Goal: Task Accomplishment & Management: Complete application form

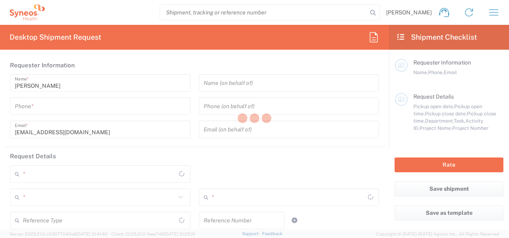
type input "3510"
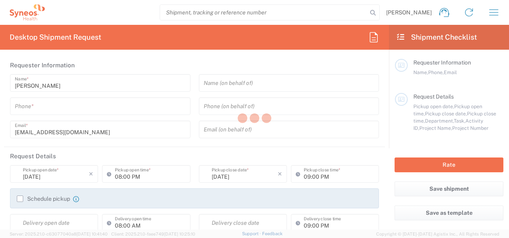
type input "[GEOGRAPHIC_DATA]"
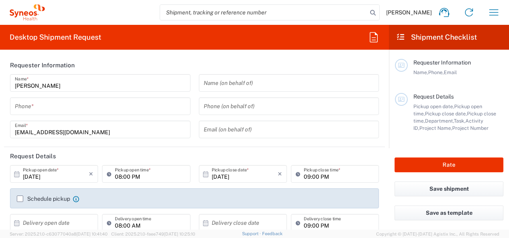
type input "Syneos Health UK Limited"
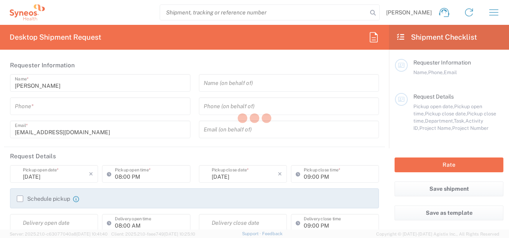
type input "3510"
type input "England"
type input "United Kingdom"
type input "Syneos Health UK Limited"
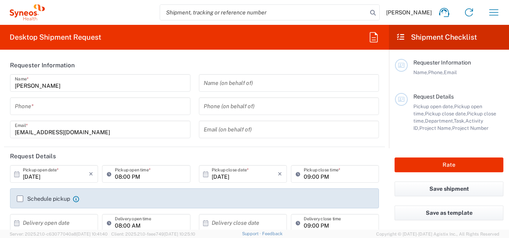
drag, startPoint x: 58, startPoint y: 113, endPoint x: 63, endPoint y: 110, distance: 6.1
click at [58, 113] on div "Phone *" at bounding box center [100, 106] width 181 height 18
click at [61, 107] on input "tel" at bounding box center [100, 106] width 171 height 14
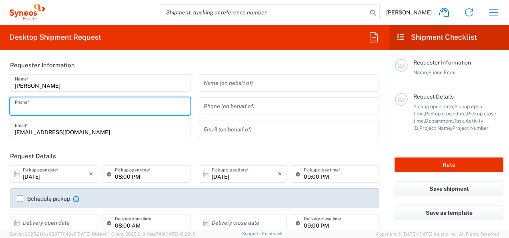
type input "07722088737"
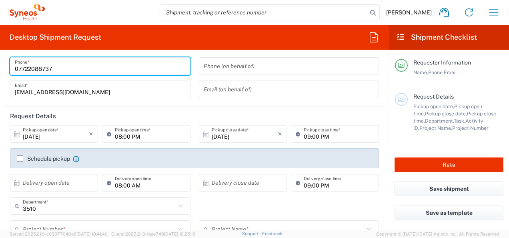
click at [59, 135] on input "[DATE]" at bounding box center [56, 134] width 66 height 14
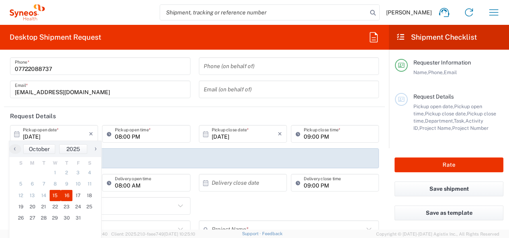
click at [67, 193] on span "16" at bounding box center [67, 195] width 12 height 11
type input "10/16/2025"
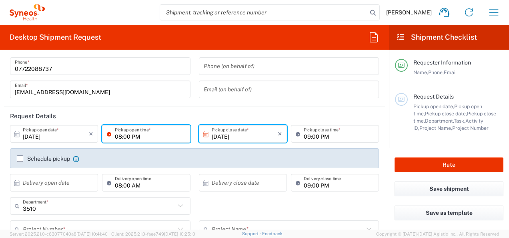
click at [171, 136] on input "08:00 PM" at bounding box center [150, 134] width 70 height 14
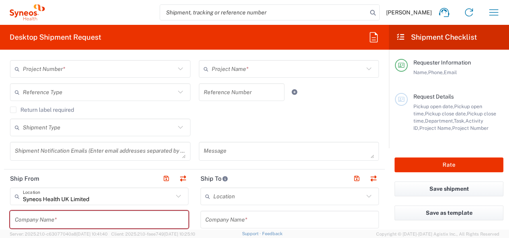
scroll to position [80, 0]
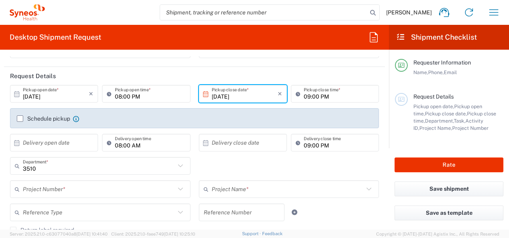
click at [178, 187] on icon at bounding box center [180, 189] width 10 height 10
click at [179, 187] on icon at bounding box center [180, 189] width 10 height 10
click at [95, 185] on input "text" at bounding box center [99, 189] width 153 height 14
click at [96, 188] on input "text" at bounding box center [99, 189] width 153 height 14
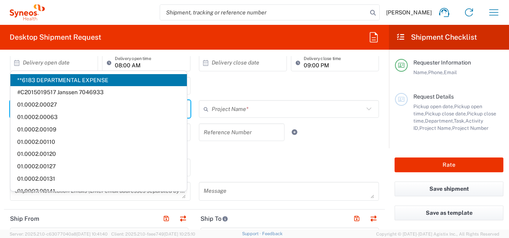
scroll to position [0, 0]
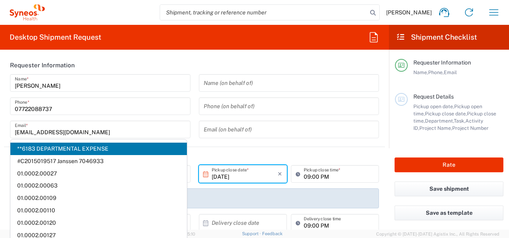
click at [207, 63] on header "Requester Information" at bounding box center [194, 65] width 381 height 18
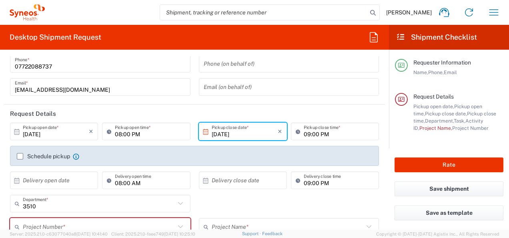
scroll to position [80, 0]
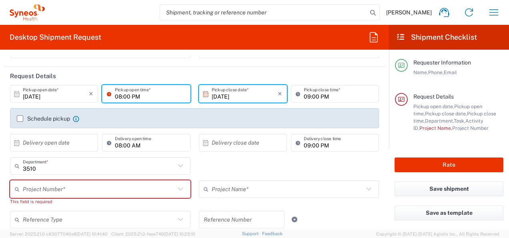
click at [162, 94] on input "08:00 PM" at bounding box center [150, 94] width 70 height 14
click at [163, 93] on input "08:00 PM" at bounding box center [150, 94] width 70 height 14
click at [178, 93] on input "08:00 PM" at bounding box center [150, 94] width 70 height 14
click at [129, 93] on input "08:00 PM" at bounding box center [150, 94] width 70 height 14
drag, startPoint x: 148, startPoint y: 95, endPoint x: 92, endPoint y: 95, distance: 56.5
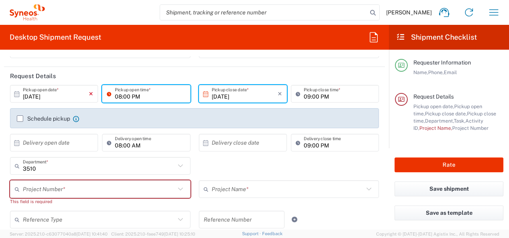
click at [92, 95] on div "10/16/2025 × Pickup open date * Cancel Apply 08:00 PM Pickup open time *" at bounding box center [100, 96] width 185 height 23
type input "10:00"
click at [17, 119] on div "Schedule pickup When scheduling a pickup please be sure to meet the following c…" at bounding box center [194, 118] width 369 height 20
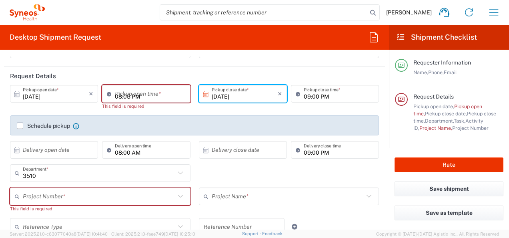
click at [147, 92] on input "08:05 PM" at bounding box center [150, 94] width 70 height 14
drag, startPoint x: 129, startPoint y: 95, endPoint x: 108, endPoint y: 97, distance: 20.6
click at [108, 97] on div "08:05 PM Pickup open time *" at bounding box center [146, 94] width 88 height 18
click at [155, 90] on input "10 PM" at bounding box center [150, 94] width 70 height 14
type input "10 PM"
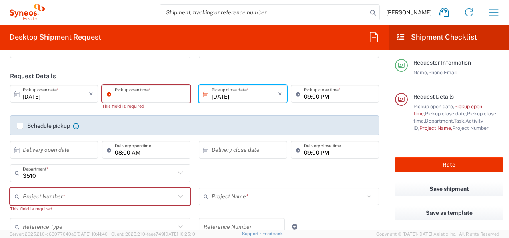
click at [107, 93] on icon at bounding box center [111, 93] width 8 height 13
type input "08:05 PM"
click at [107, 92] on icon at bounding box center [111, 93] width 8 height 13
click at [109, 93] on icon at bounding box center [111, 93] width 8 height 13
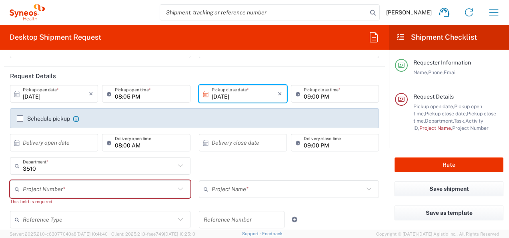
drag, startPoint x: 25, startPoint y: 118, endPoint x: 57, endPoint y: 117, distance: 32.0
click at [22, 118] on label "Schedule pickup" at bounding box center [43, 118] width 53 height 6
click at [20, 119] on input "Schedule pickup" at bounding box center [20, 119] width 0 height 0
click at [22, 119] on label "Schedule pickup" at bounding box center [43, 118] width 53 height 6
click at [20, 119] on input "Schedule pickup" at bounding box center [20, 119] width 0 height 0
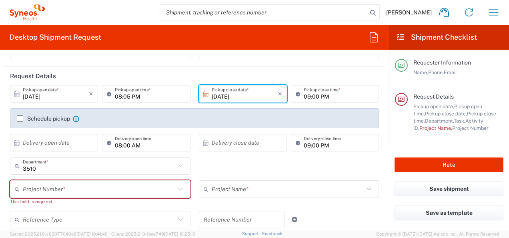
click at [40, 120] on label "Schedule pickup" at bounding box center [43, 118] width 53 height 6
click at [20, 119] on input "Schedule pickup" at bounding box center [20, 119] width 0 height 0
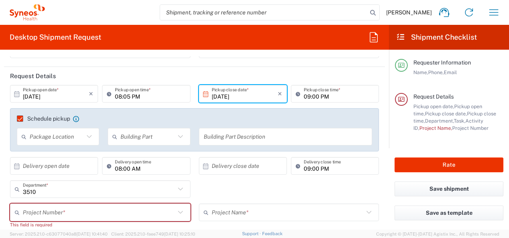
click at [87, 133] on icon at bounding box center [89, 136] width 10 height 10
click at [87, 138] on icon at bounding box center [89, 136] width 10 height 10
click at [54, 137] on input "text" at bounding box center [57, 137] width 54 height 14
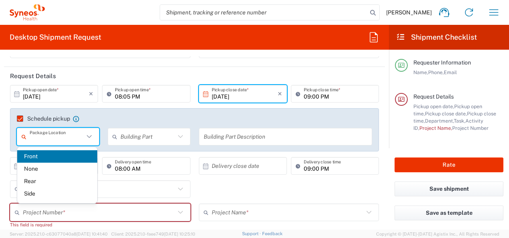
click at [159, 139] on input "text" at bounding box center [148, 137] width 54 height 14
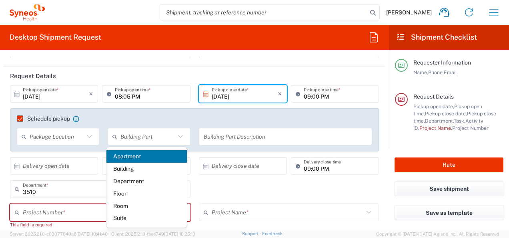
click at [363, 79] on header "Request Details" at bounding box center [194, 76] width 381 height 18
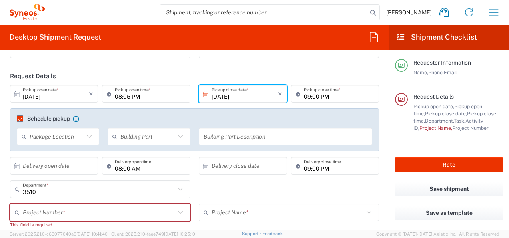
scroll to position [160, 0]
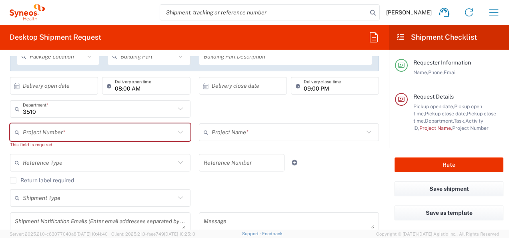
click at [240, 117] on div "3510 Department * 3510 3000 3100 3109 3110 3111 3112 3125 3130 3135 3136 3150 3…" at bounding box center [195, 111] width 378 height 23
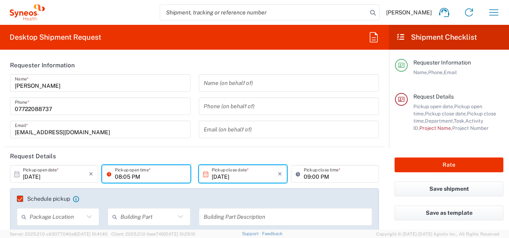
click at [129, 175] on input "08:05 PM" at bounding box center [150, 174] width 70 height 14
click at [88, 219] on icon at bounding box center [89, 216] width 10 height 10
click at [89, 218] on icon at bounding box center [89, 216] width 10 height 10
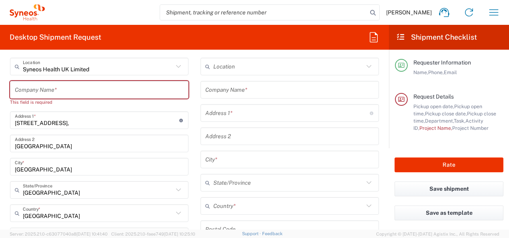
scroll to position [320, 0]
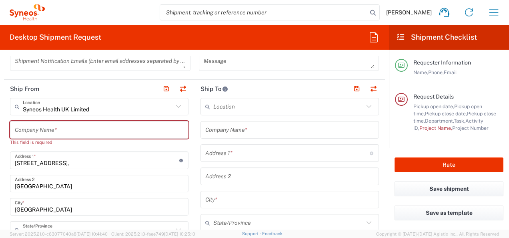
click at [128, 85] on header "Ship From" at bounding box center [99, 89] width 191 height 18
click at [180, 88] on button "button" at bounding box center [182, 88] width 11 height 11
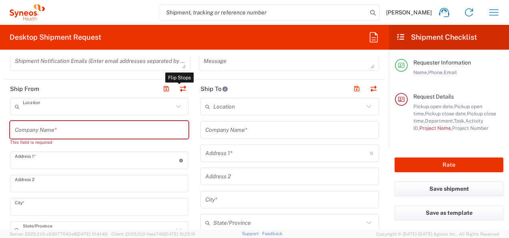
type input "Syneos Health UK Limited"
type input "[STREET_ADDRESS],"
type input "[GEOGRAPHIC_DATA]"
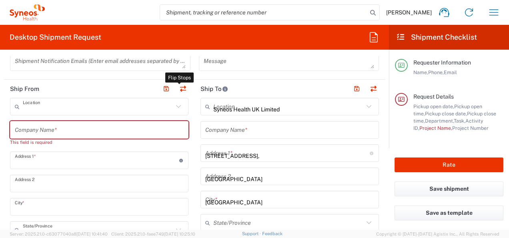
type input "[GEOGRAPHIC_DATA]"
type input "GU14 7BF"
type input "[PERSON_NAME]"
type input "[EMAIL_ADDRESS][DOMAIN_NAME]"
type input "EORI"
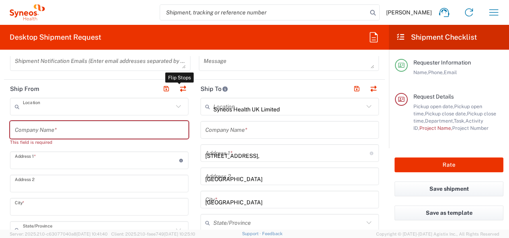
type input "TIN"
type input "9865518276"
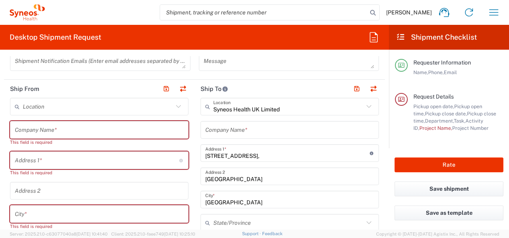
type input "[GEOGRAPHIC_DATA]"
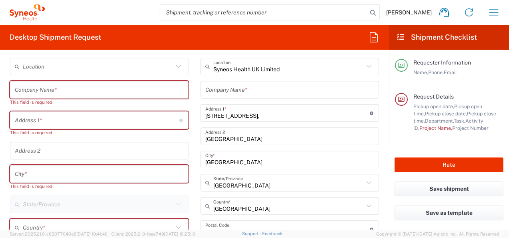
scroll to position [280, 0]
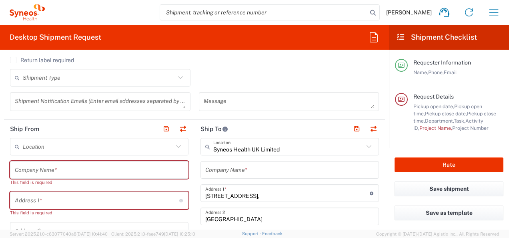
click at [93, 165] on input "text" at bounding box center [99, 170] width 169 height 14
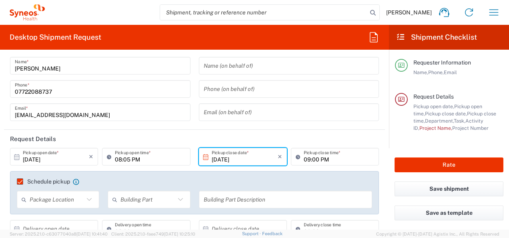
scroll to position [0, 0]
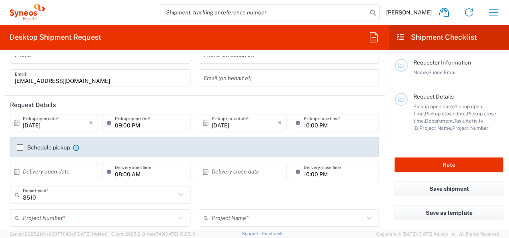
scroll to position [80, 0]
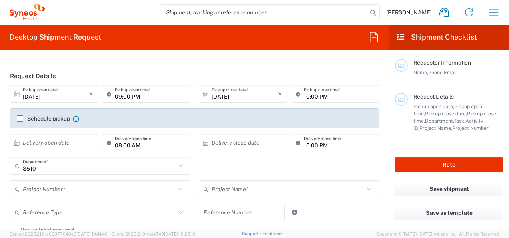
click at [18, 120] on label "Schedule pickup" at bounding box center [43, 118] width 53 height 6
click at [20, 119] on input "Schedule pickup" at bounding box center [20, 119] width 0 height 0
click at [19, 119] on label "Schedule pickup" at bounding box center [43, 118] width 53 height 6
click at [20, 119] on input "Schedule pickup" at bounding box center [20, 119] width 0 height 0
click at [19, 118] on label "Schedule pickup" at bounding box center [43, 118] width 53 height 6
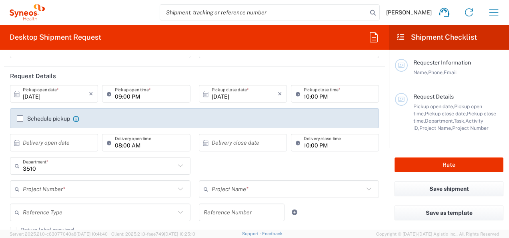
click at [20, 119] on input "Schedule pickup" at bounding box center [20, 119] width 0 height 0
click at [16, 118] on div "Schedule pickup When scheduling a pickup please be sure to meet the following c…" at bounding box center [195, 121] width 364 height 13
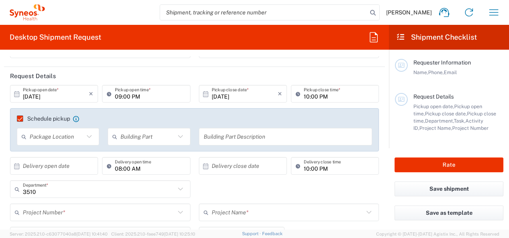
click at [89, 137] on icon at bounding box center [89, 136] width 10 height 10
click at [150, 135] on input "text" at bounding box center [148, 137] width 54 height 14
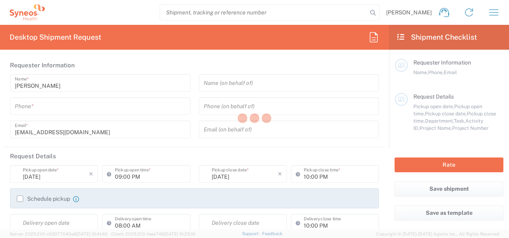
type input "3510"
type input "[GEOGRAPHIC_DATA]"
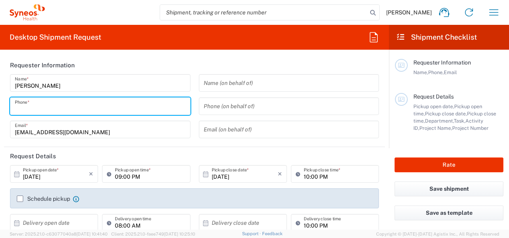
click at [66, 106] on input "tel" at bounding box center [100, 106] width 171 height 14
type input "Syneos Health UK Limited"
type input "07722088737"
type input "[STREET_ADDRESS],"
type input "[GEOGRAPHIC_DATA]"
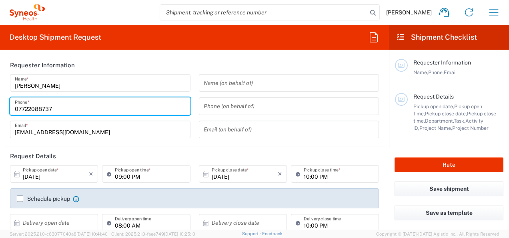
type input "[GEOGRAPHIC_DATA]"
type input "GU14 7BF"
type input "[EMAIL_ADDRESS][DOMAIN_NAME]"
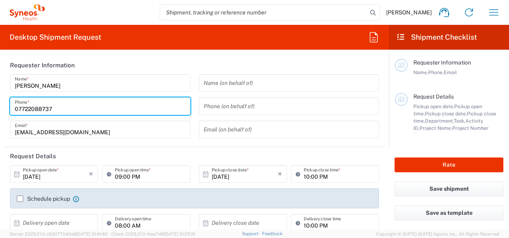
click at [19, 119] on div "[PERSON_NAME] Name * [PHONE_NUMBER] Phone * [EMAIL_ADDRESS][DOMAIN_NAME] Email *" at bounding box center [100, 109] width 189 height 70
click at [20, 120] on div "[PERSON_NAME] Name * [PHONE_NUMBER] Phone * [EMAIL_ADDRESS][DOMAIN_NAME] Email *" at bounding box center [100, 109] width 189 height 70
click at [18, 116] on div "[PERSON_NAME] Name * [PHONE_NUMBER] Phone * [EMAIL_ADDRESS][DOMAIN_NAME] Email *" at bounding box center [100, 109] width 189 height 70
click at [84, 119] on div "[PERSON_NAME] Name * [PHONE_NUMBER] Phone * [EMAIL_ADDRESS][DOMAIN_NAME] Email *" at bounding box center [100, 109] width 189 height 70
click at [78, 119] on div "[PERSON_NAME] Name * [PHONE_NUMBER] Phone * [EMAIL_ADDRESS][DOMAIN_NAME] Email *" at bounding box center [100, 109] width 189 height 70
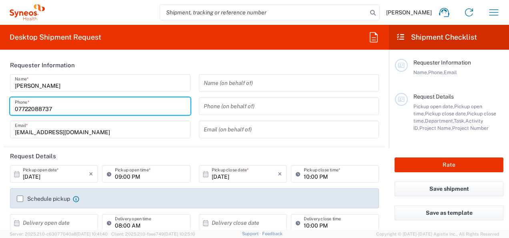
type input "Syneos Health UK Limited"
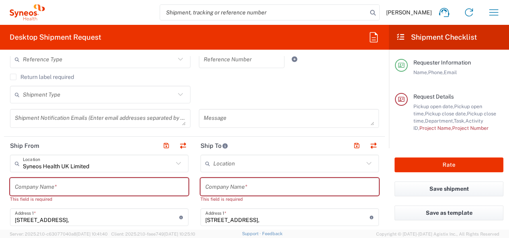
scroll to position [320, 0]
